Goal: Information Seeking & Learning: Learn about a topic

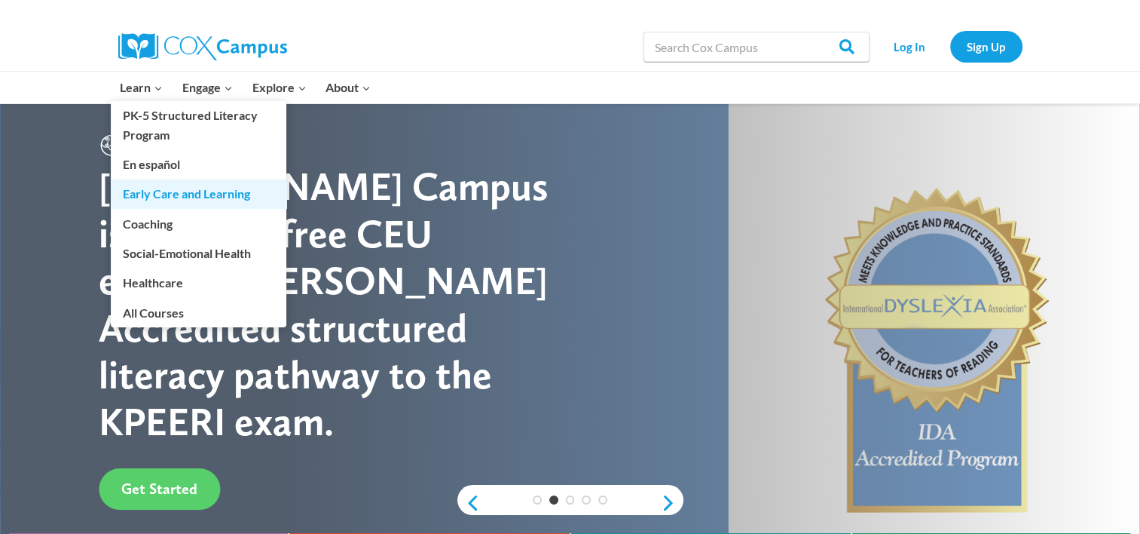
click at [175, 195] on link "Early Care and Learning" at bounding box center [199, 193] width 176 height 29
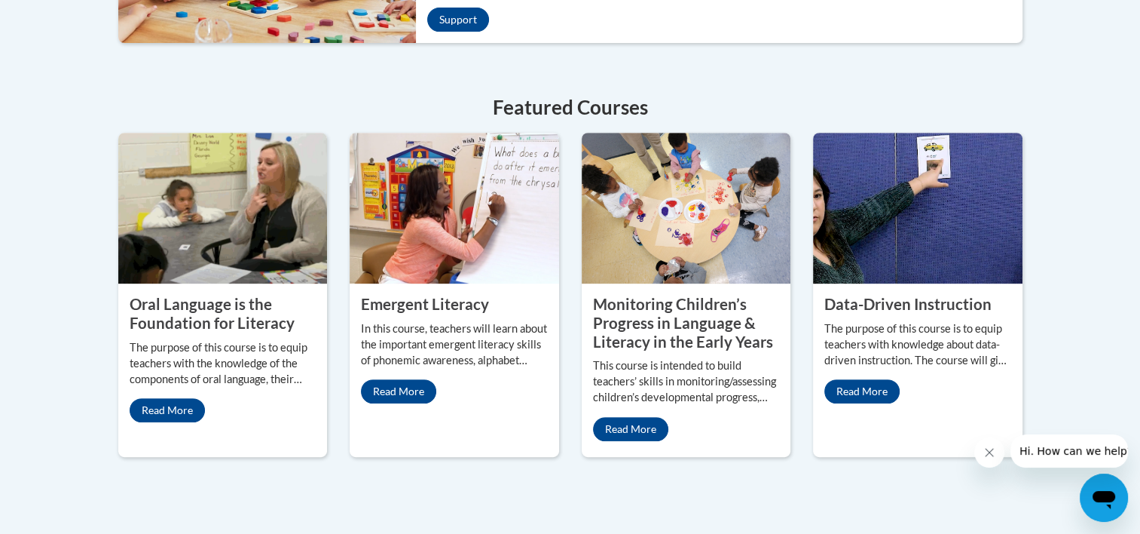
scroll to position [678, 0]
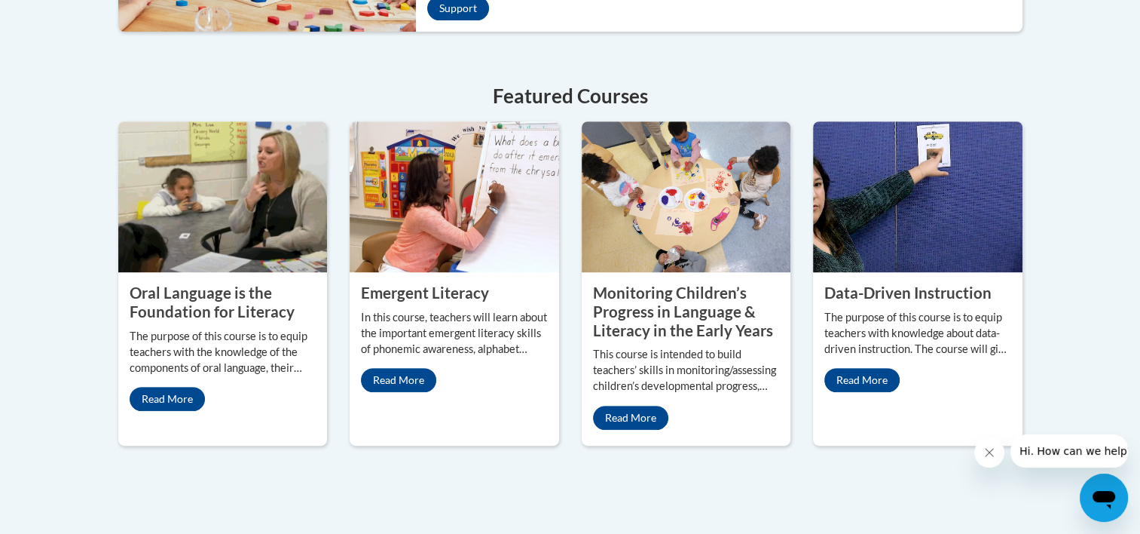
click at [179, 334] on p "The purpose of this course is to equip teachers with the knowledge of the compo…" at bounding box center [223, 352] width 187 height 47
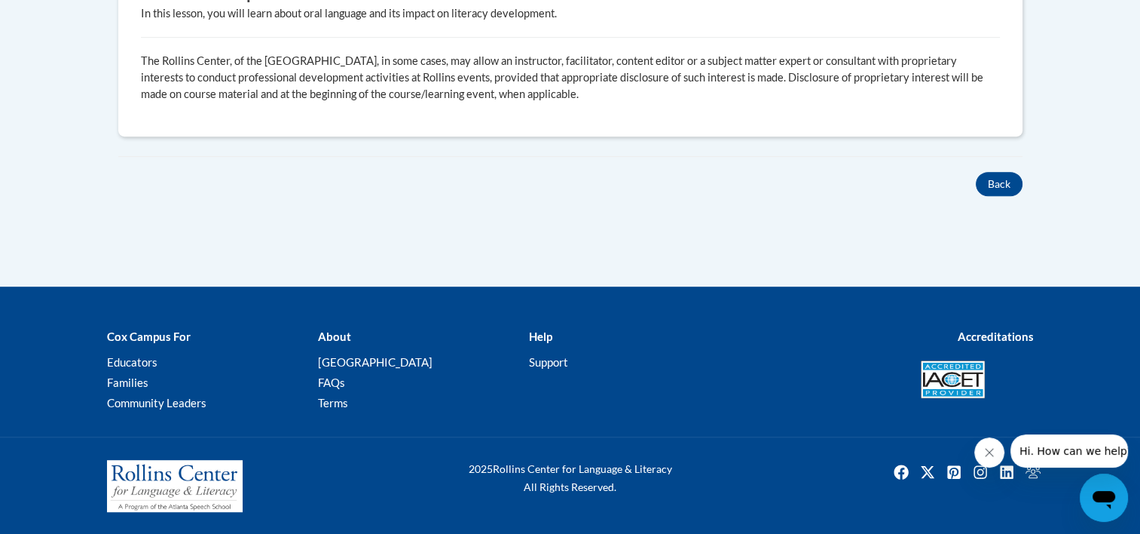
scroll to position [138, 0]
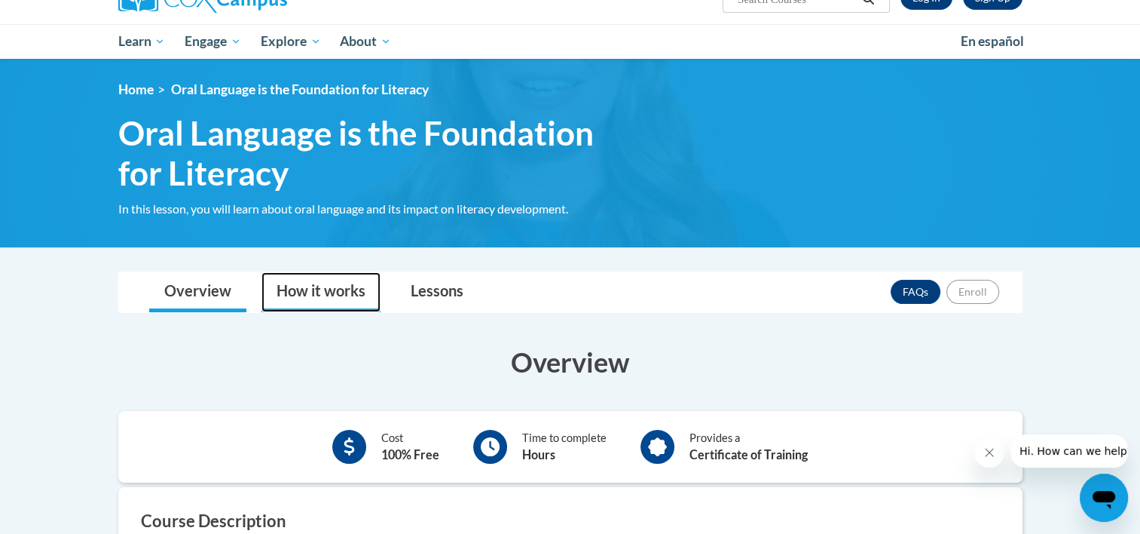
click at [335, 289] on link "How it works" at bounding box center [321, 292] width 119 height 40
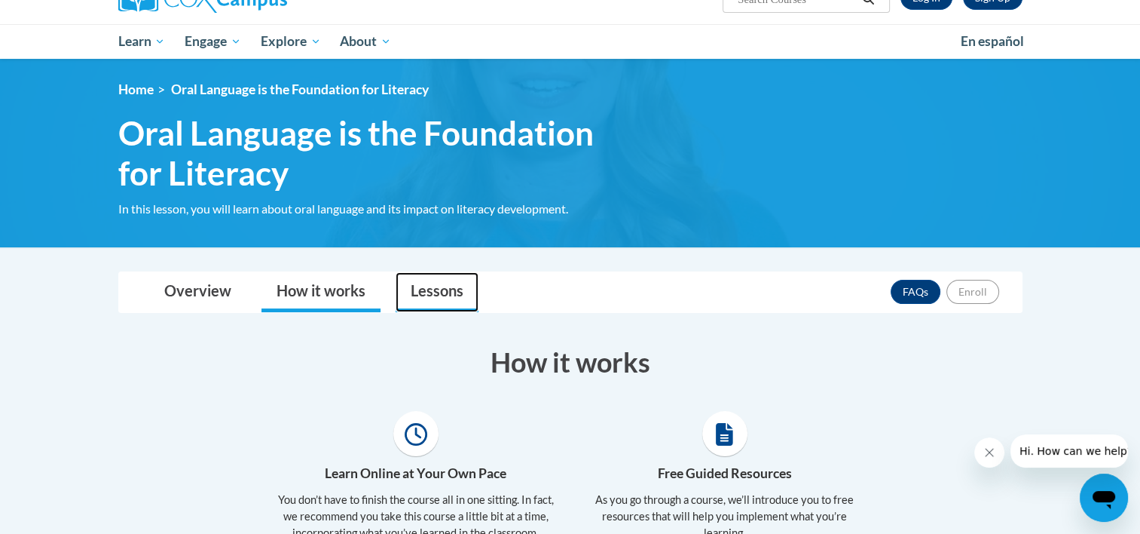
click at [430, 285] on link "Lessons" at bounding box center [437, 292] width 83 height 40
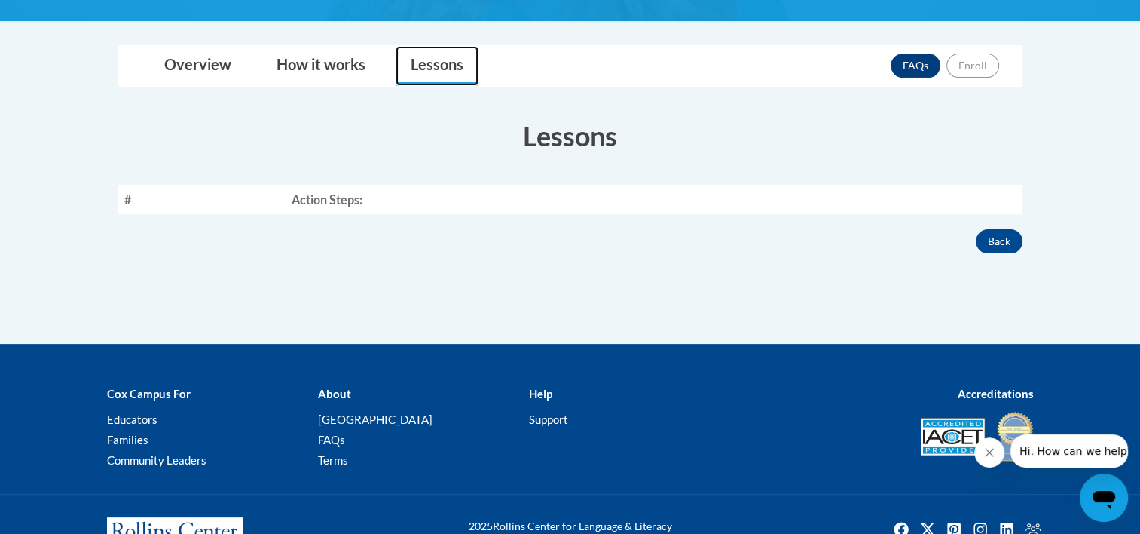
scroll to position [0, 0]
